Goal: Task Accomplishment & Management: Complete application form

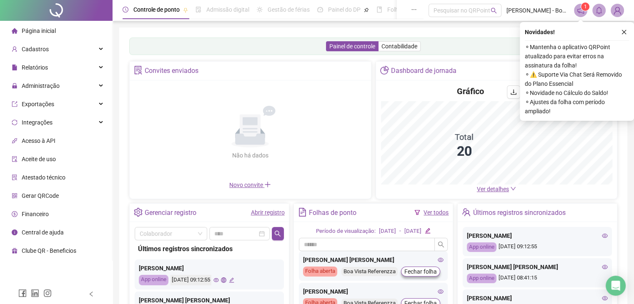
click at [624, 32] on icon "close" at bounding box center [624, 32] width 6 height 6
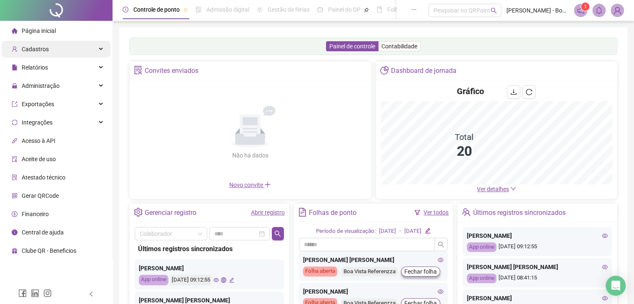
click at [32, 49] on span "Cadastros" at bounding box center [35, 49] width 27 height 7
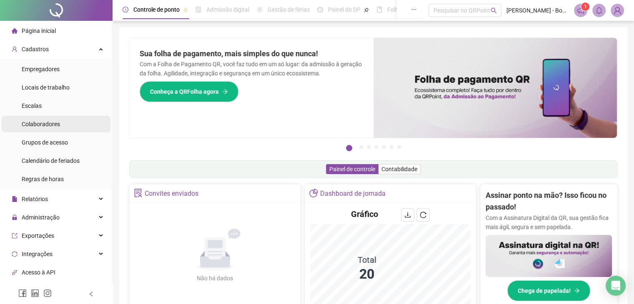
click at [47, 125] on span "Colaboradores" at bounding box center [41, 124] width 38 height 7
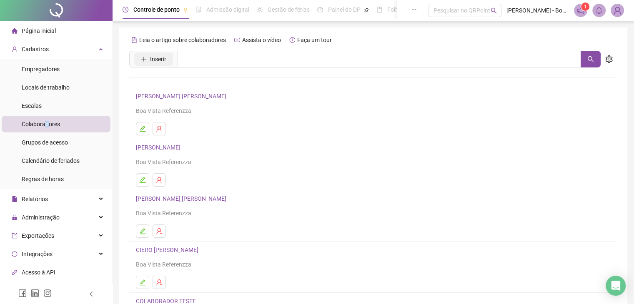
click at [150, 58] on span "Inserir" at bounding box center [158, 59] width 16 height 9
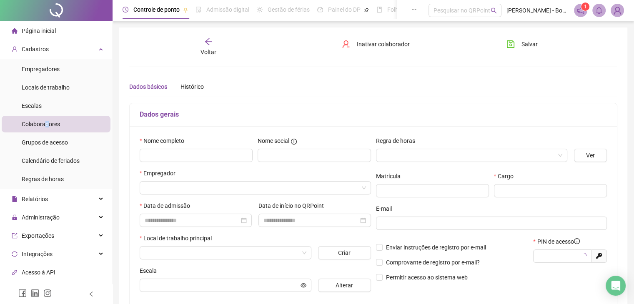
type input "*****"
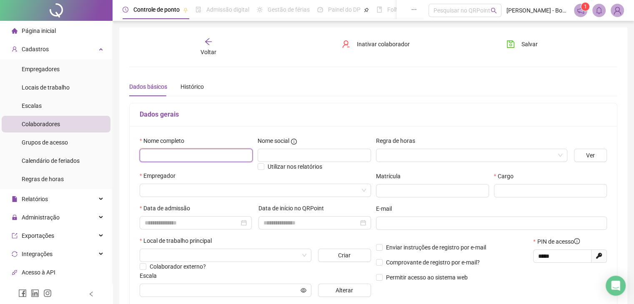
click at [188, 158] on input "text" at bounding box center [196, 155] width 113 height 13
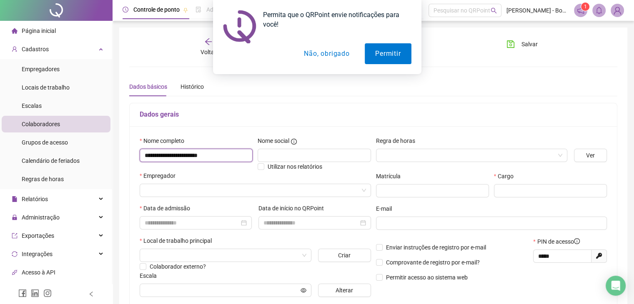
type input "**********"
click at [319, 54] on button "Não, obrigado" at bounding box center [327, 53] width 66 height 21
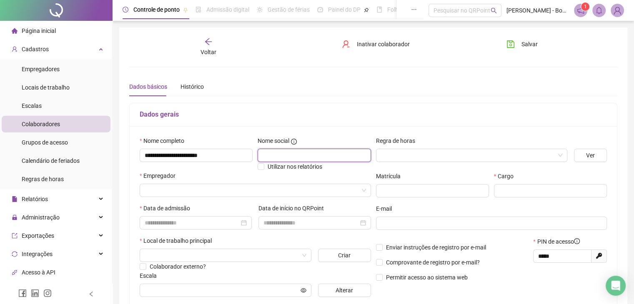
click at [309, 151] on input "text" at bounding box center [314, 155] width 113 height 13
type input "******"
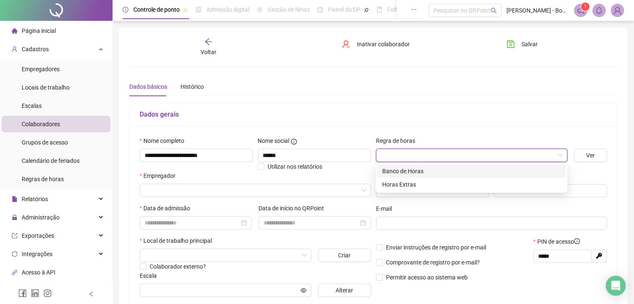
click at [444, 153] on input "search" at bounding box center [468, 155] width 174 height 13
click at [437, 172] on div "Banco de Horas" at bounding box center [471, 171] width 178 height 9
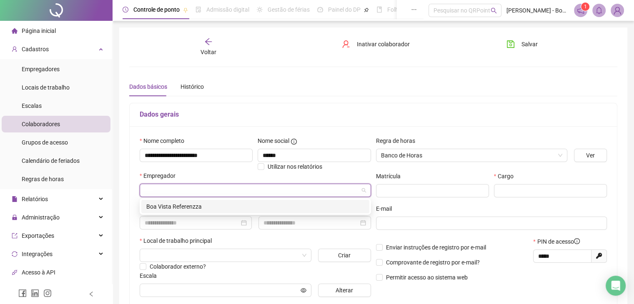
click at [171, 195] on input "search" at bounding box center [252, 190] width 214 height 13
click at [180, 209] on div "Boa Vista Referenzza" at bounding box center [255, 206] width 218 height 9
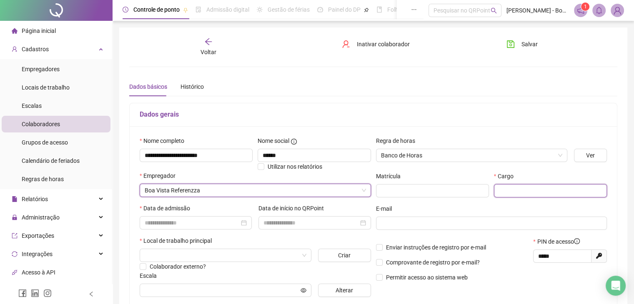
click at [510, 192] on input "text" at bounding box center [550, 190] width 113 height 13
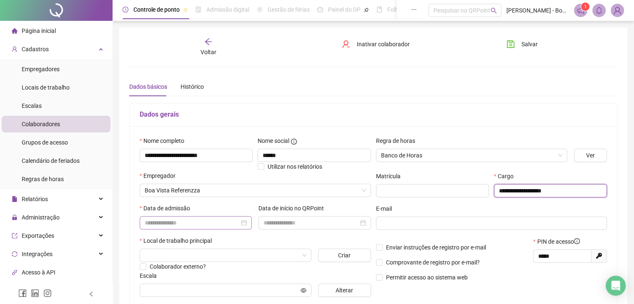
click at [246, 226] on div at bounding box center [196, 223] width 102 height 9
type input "**********"
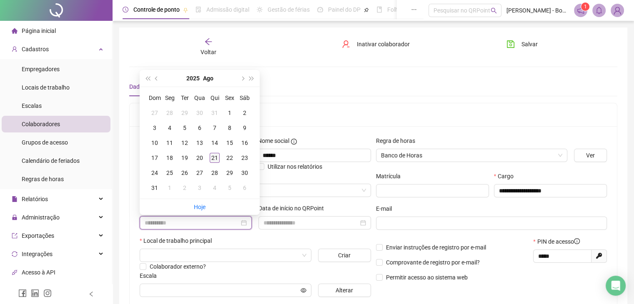
type input "**********"
click at [214, 158] on div "21" at bounding box center [215, 158] width 10 height 10
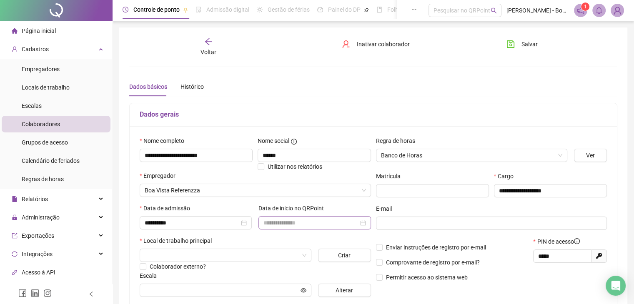
click at [364, 223] on div at bounding box center [315, 223] width 102 height 9
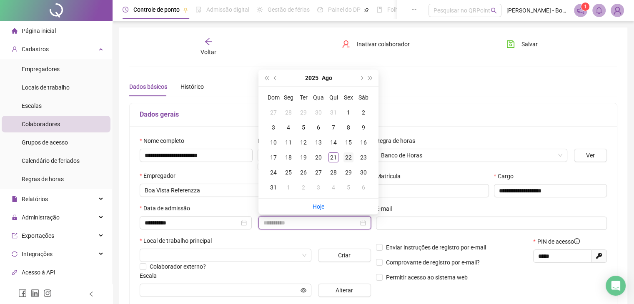
type input "**********"
click at [348, 157] on div "22" at bounding box center [349, 158] width 10 height 10
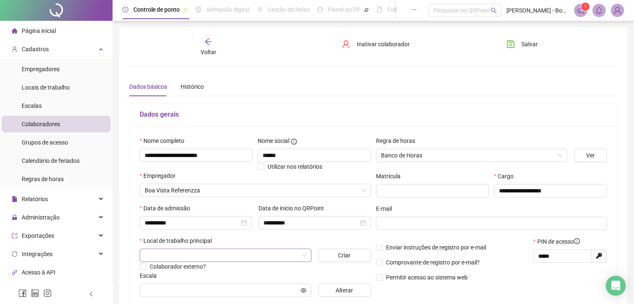
click at [306, 259] on span at bounding box center [226, 255] width 162 height 13
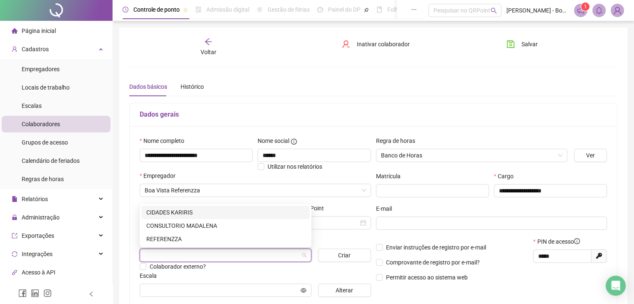
click at [236, 211] on div "CIDADES KARIRIS" at bounding box center [225, 212] width 158 height 9
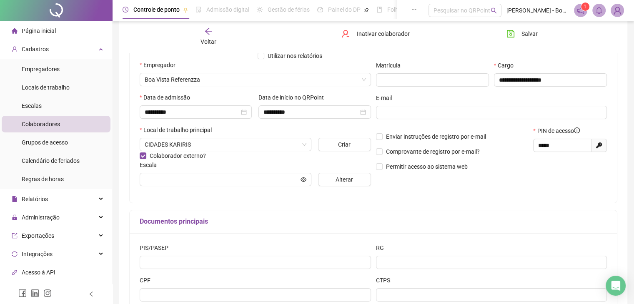
scroll to position [125, 0]
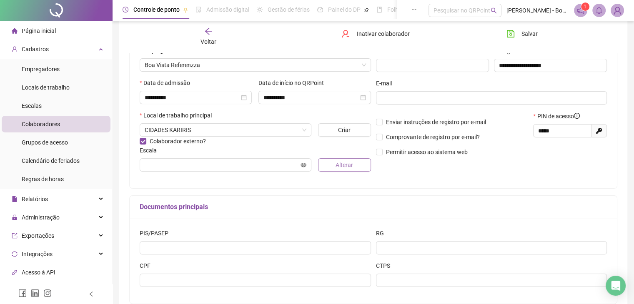
click at [352, 166] on span "Alterar" at bounding box center [345, 165] width 18 height 9
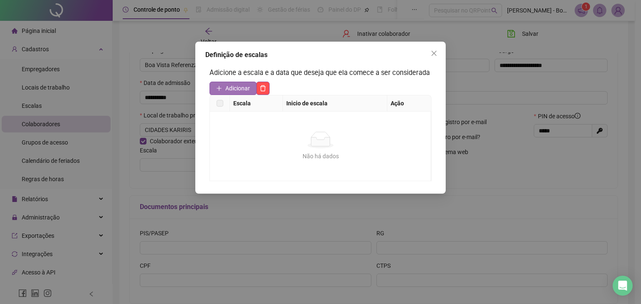
click at [241, 86] on span "Adicionar" at bounding box center [237, 88] width 25 height 9
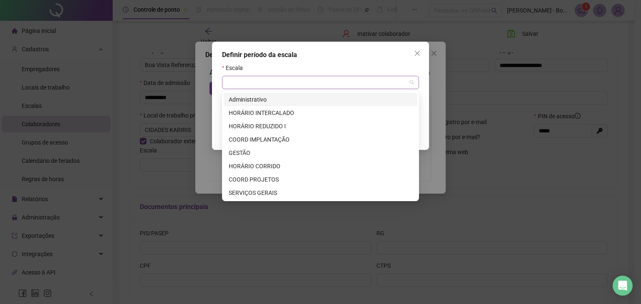
click at [417, 85] on div at bounding box center [320, 82] width 197 height 13
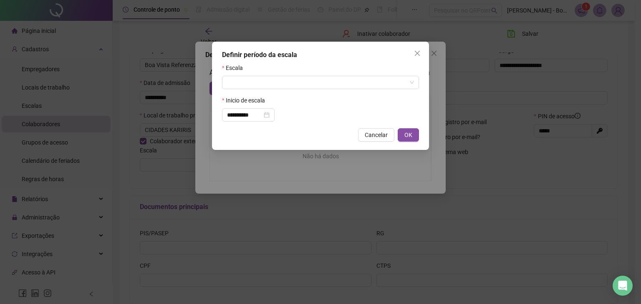
click at [422, 111] on div "**********" at bounding box center [320, 96] width 217 height 108
click at [417, 53] on icon "close" at bounding box center [417, 53] width 5 height 5
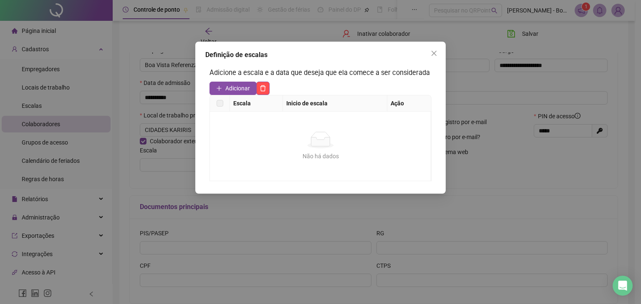
drag, startPoint x: 434, startPoint y: 57, endPoint x: 340, endPoint y: 132, distance: 119.6
click at [434, 57] on button "Close" at bounding box center [433, 53] width 13 height 13
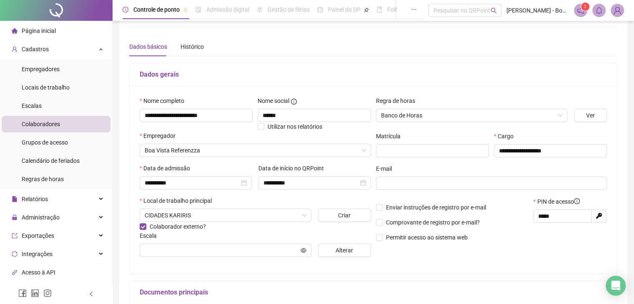
scroll to position [0, 0]
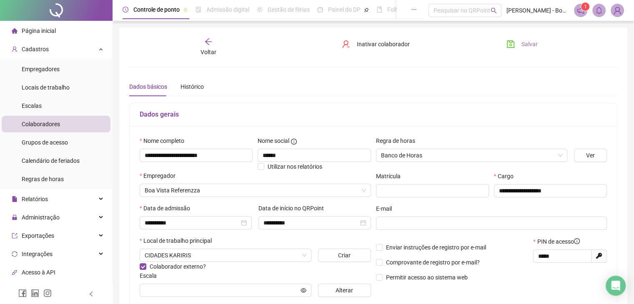
click at [525, 48] on span "Salvar" at bounding box center [530, 44] width 16 height 9
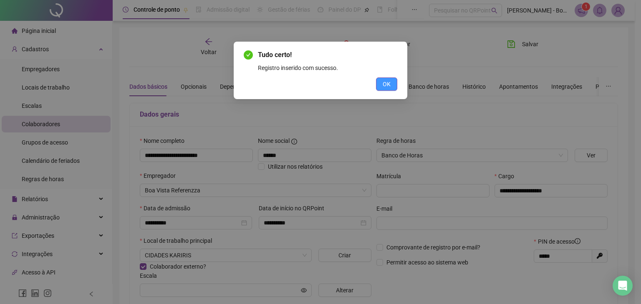
click at [382, 83] on span "OK" at bounding box center [386, 84] width 8 height 9
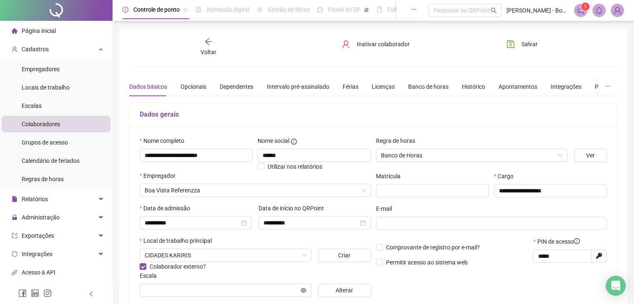
click at [528, 52] on div "Salvar" at bounding box center [538, 47] width 83 height 19
click at [525, 40] on span "Salvar" at bounding box center [530, 44] width 16 height 9
